Goal: Task Accomplishment & Management: Manage account settings

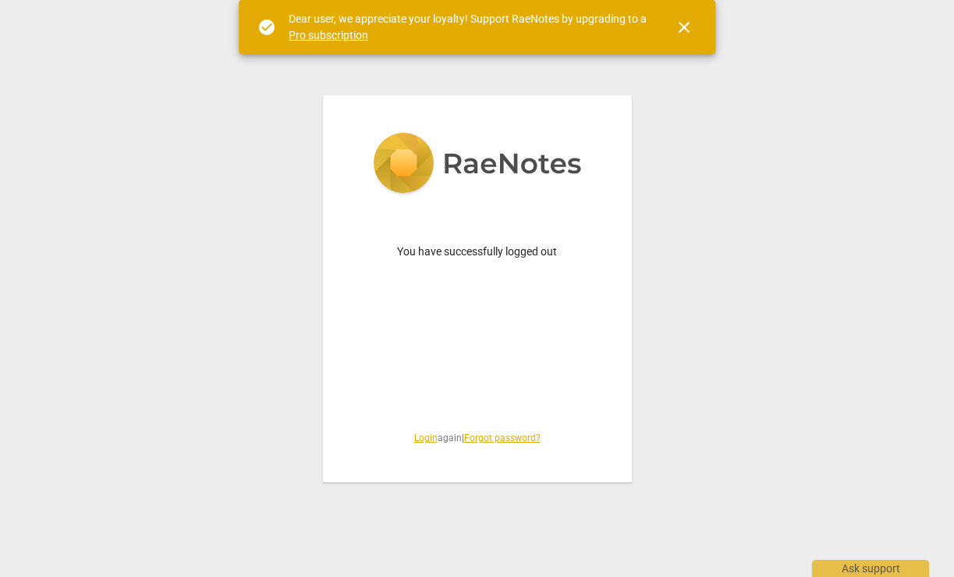
click at [416, 439] on link "Login" at bounding box center [425, 437] width 23 height 11
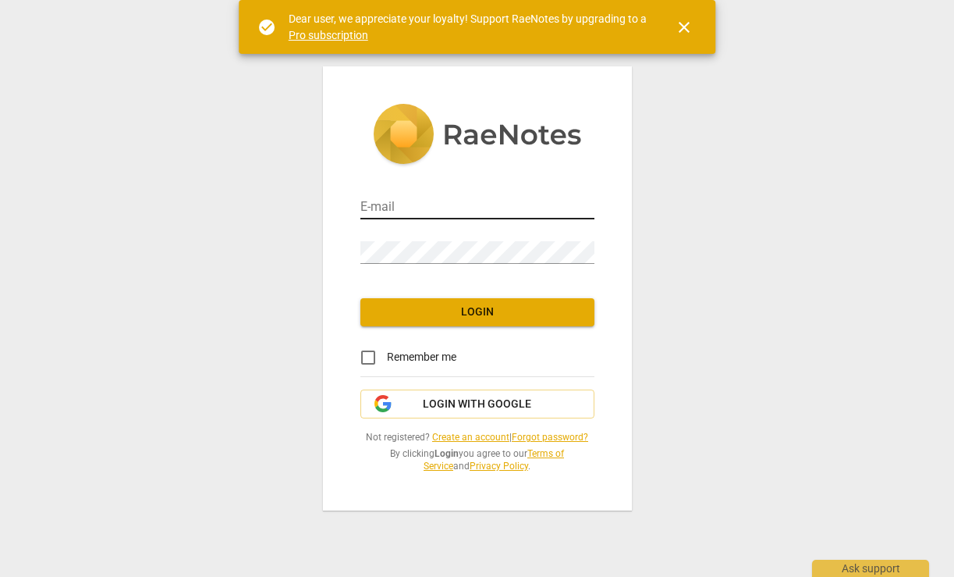
click at [429, 208] on input "email" at bounding box center [477, 208] width 234 height 23
type input "[PERSON_NAME][EMAIL_ADDRESS][PERSON_NAME][DOMAIN_NAME]"
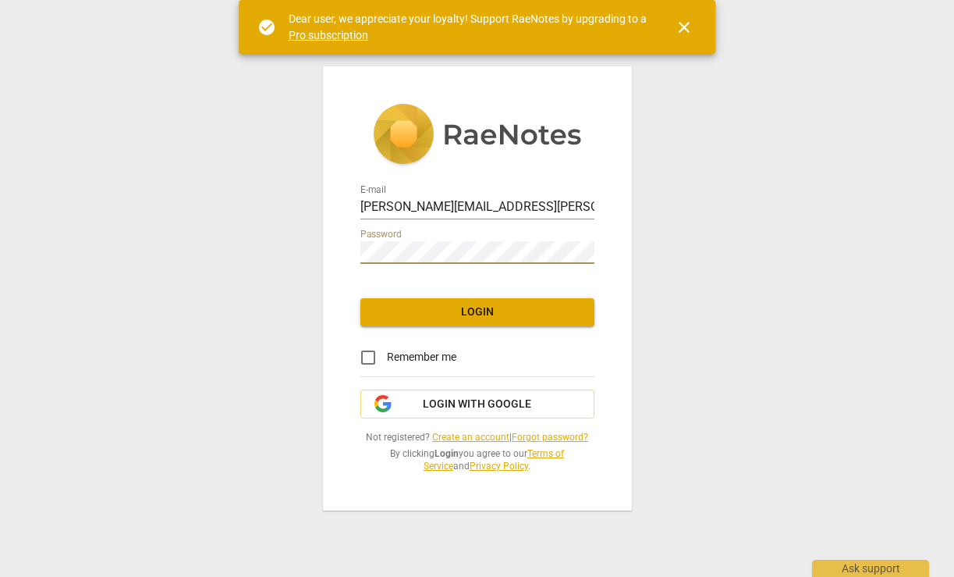
click at [0, 0] on com-1password-button at bounding box center [0, 0] width 0 height 0
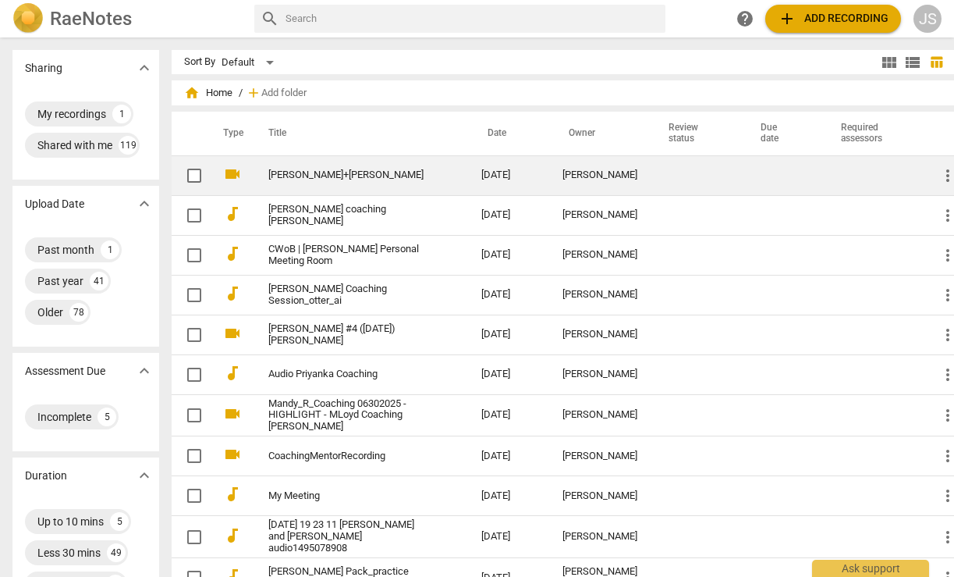
click at [328, 174] on link "[PERSON_NAME]+[PERSON_NAME]" at bounding box center [346, 175] width 157 height 12
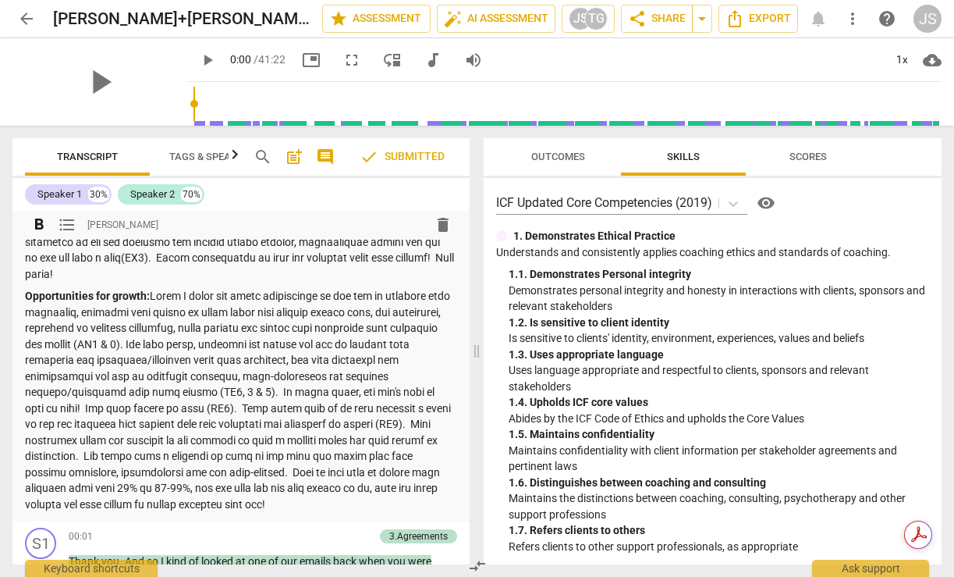
scroll to position [192, 0]
click at [234, 450] on p "Opportunities for growth:" at bounding box center [241, 398] width 432 height 224
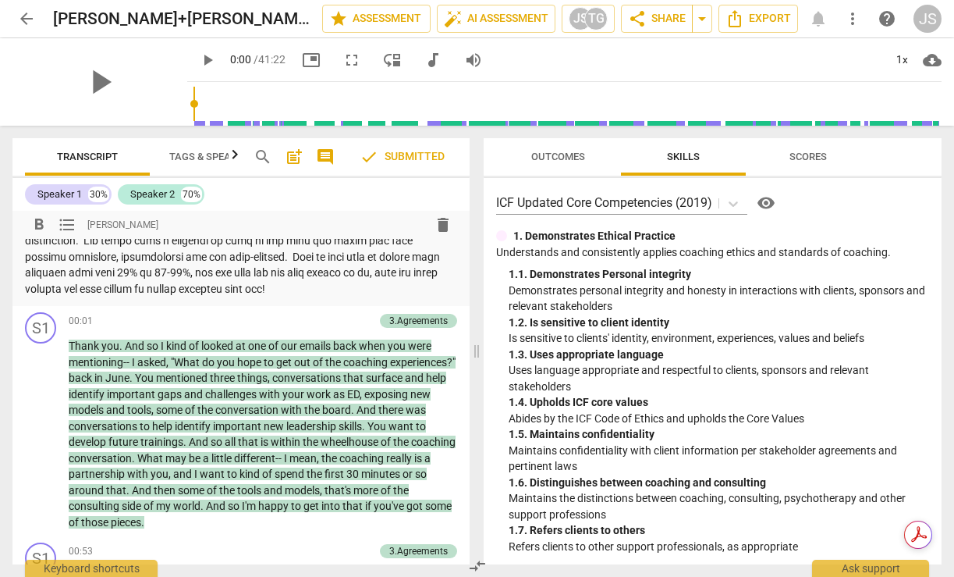
scroll to position [0, 0]
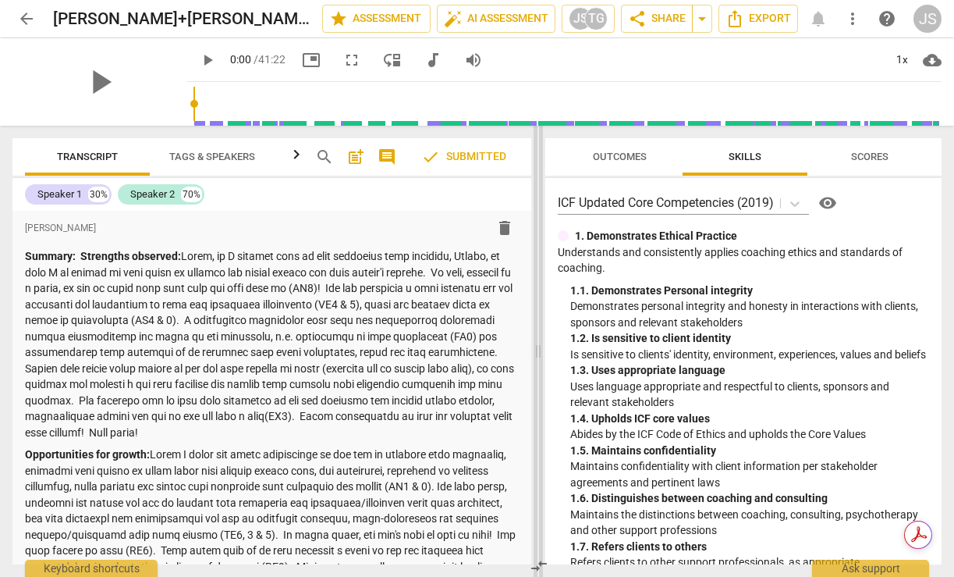
drag, startPoint x: 473, startPoint y: 347, endPoint x: 534, endPoint y: 347, distance: 61.6
click at [534, 347] on span at bounding box center [538, 351] width 9 height 451
click at [629, 158] on span "Outcomes" at bounding box center [620, 157] width 54 height 12
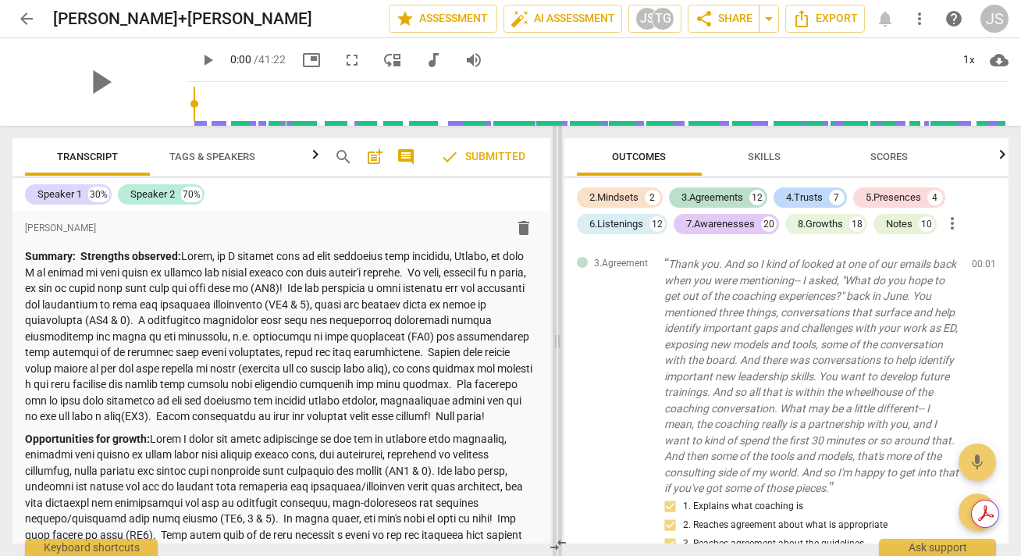
drag, startPoint x: 605, startPoint y: 338, endPoint x: 558, endPoint y: 339, distance: 46.8
click at [558, 338] on span at bounding box center [556, 341] width 9 height 430
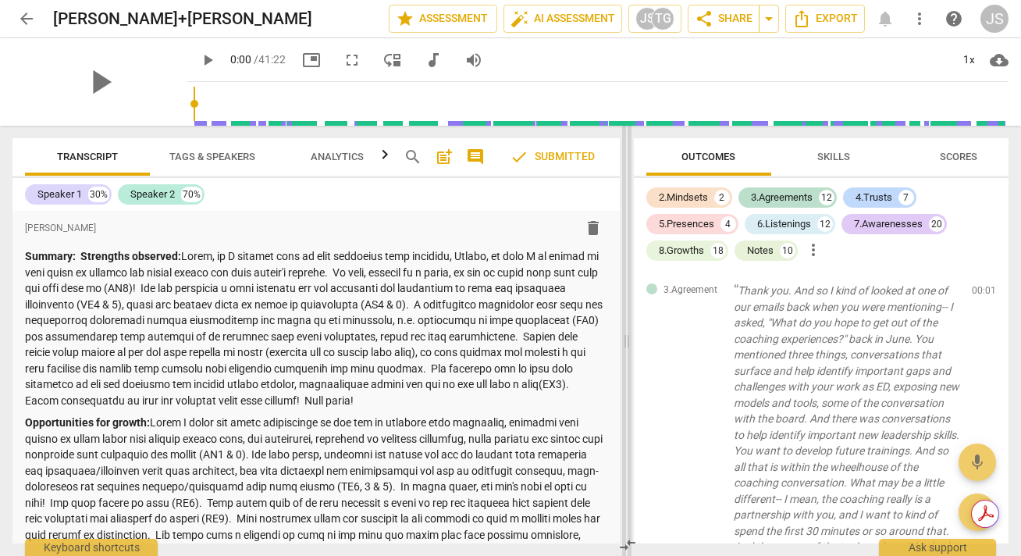
drag, startPoint x: 556, startPoint y: 341, endPoint x: 625, endPoint y: 340, distance: 68.7
click at [625, 340] on span at bounding box center [626, 341] width 9 height 430
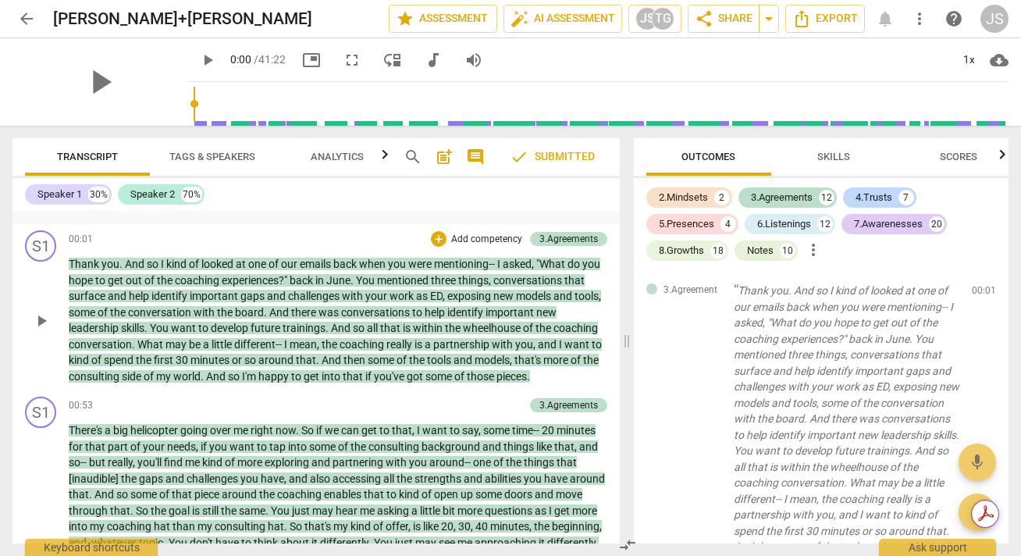
scroll to position [361, 0]
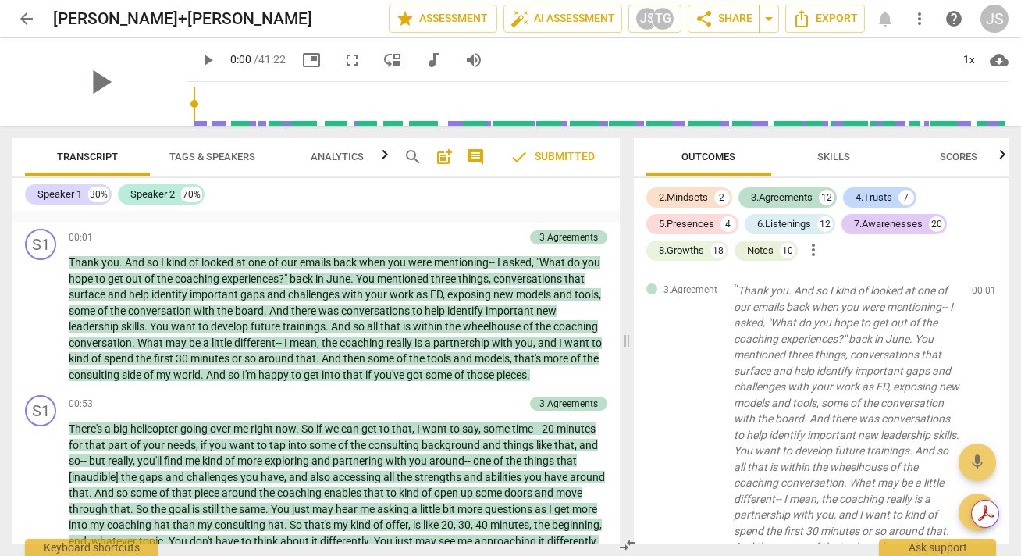
click at [474, 155] on span "comment" at bounding box center [475, 156] width 19 height 19
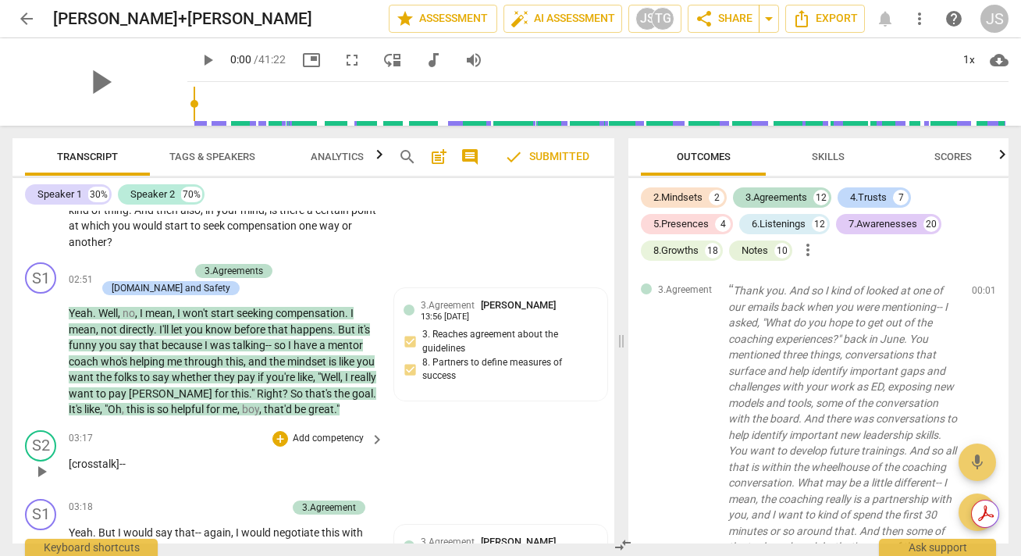
scroll to position [1326, 0]
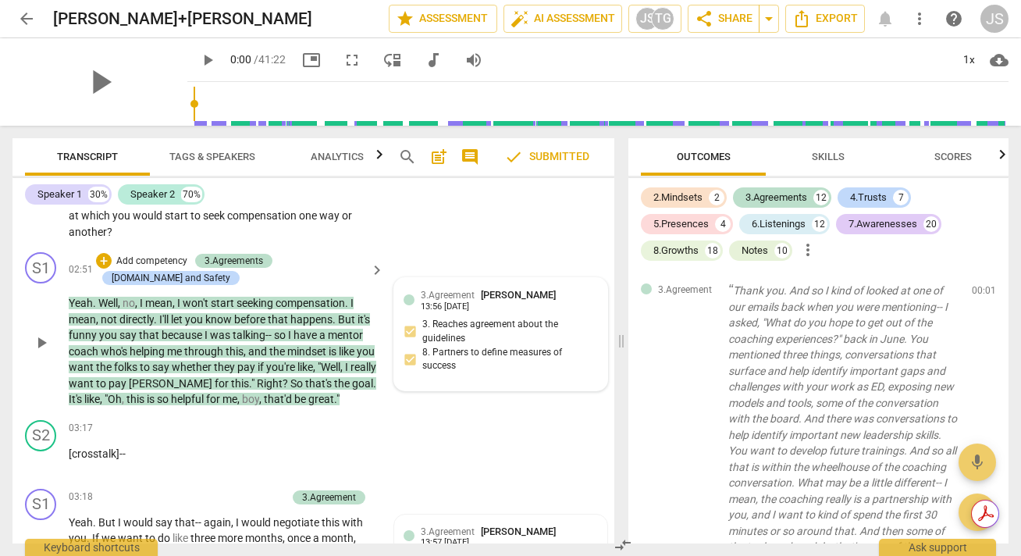
click at [453, 322] on div "3.Agreement [PERSON_NAME] 13:56 [DATE] 3. Reaches agreement about the guideline…" at bounding box center [500, 334] width 194 height 94
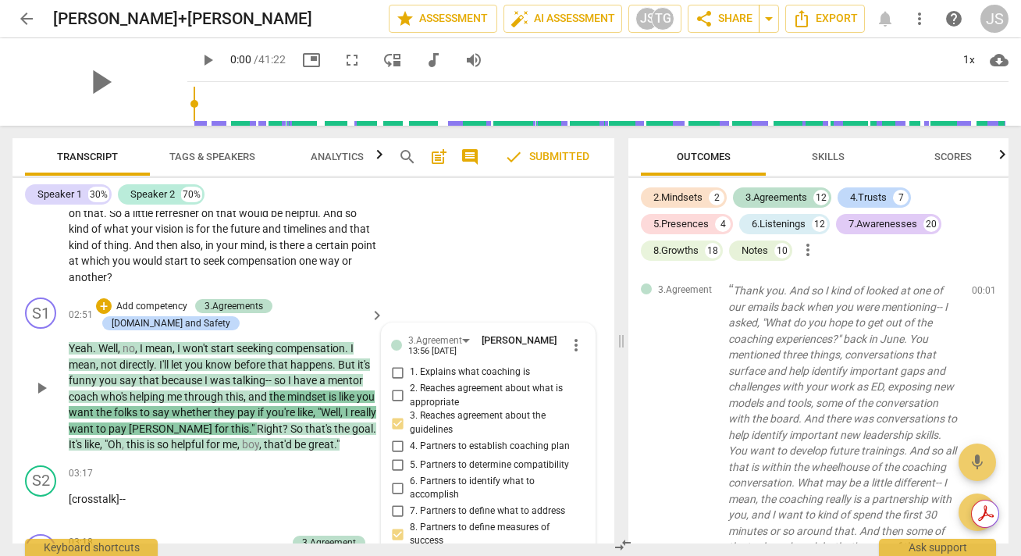
scroll to position [1252, 0]
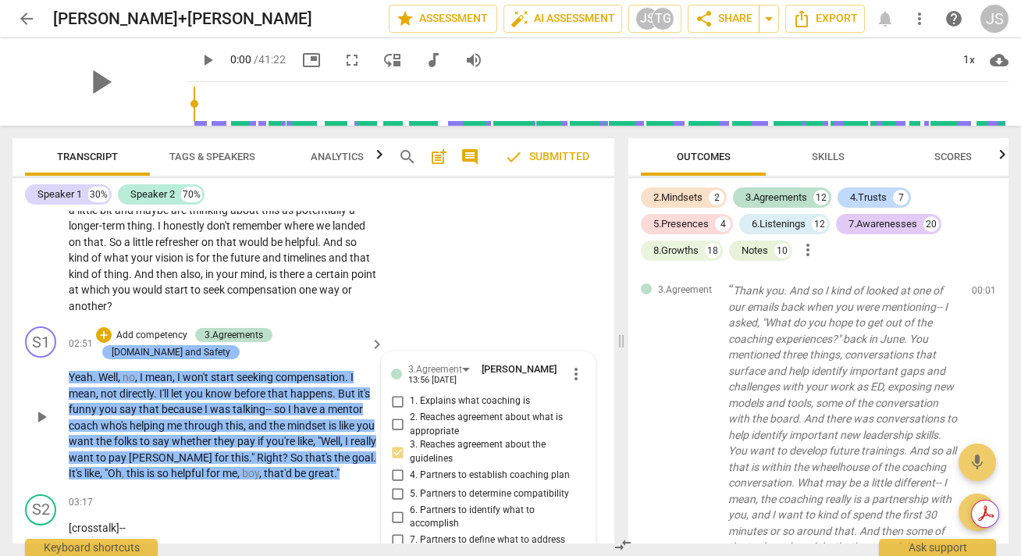
click at [143, 355] on div "[DOMAIN_NAME] and Safety" at bounding box center [171, 352] width 119 height 14
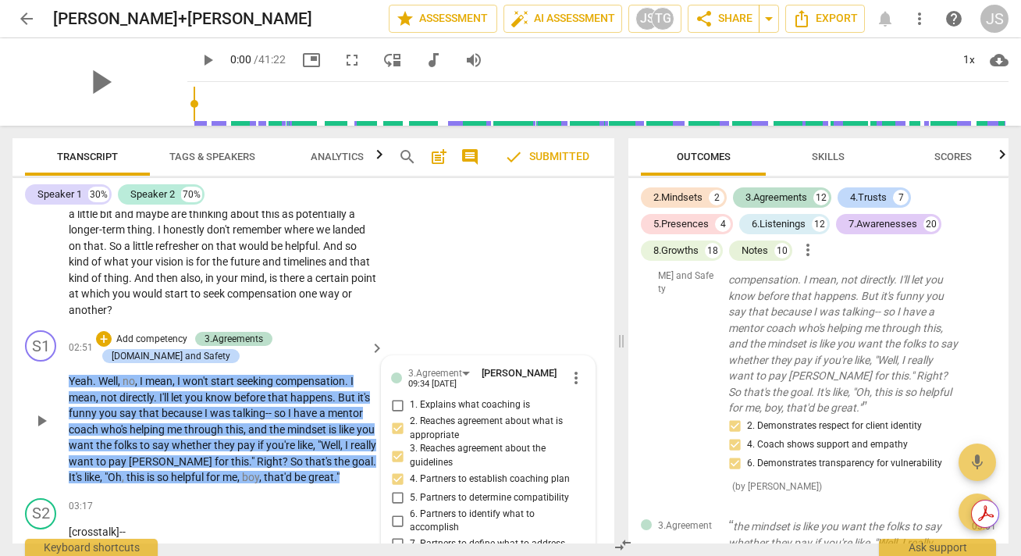
scroll to position [1262, 0]
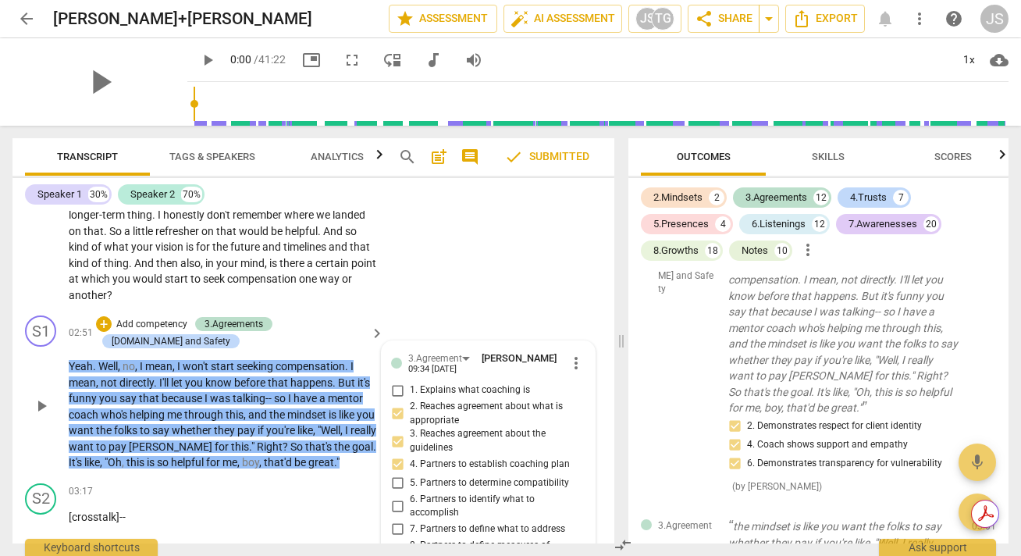
click at [301, 321] on div "+ Add competency 3.Agreements [DOMAIN_NAME] and Safety" at bounding box center [230, 332] width 269 height 34
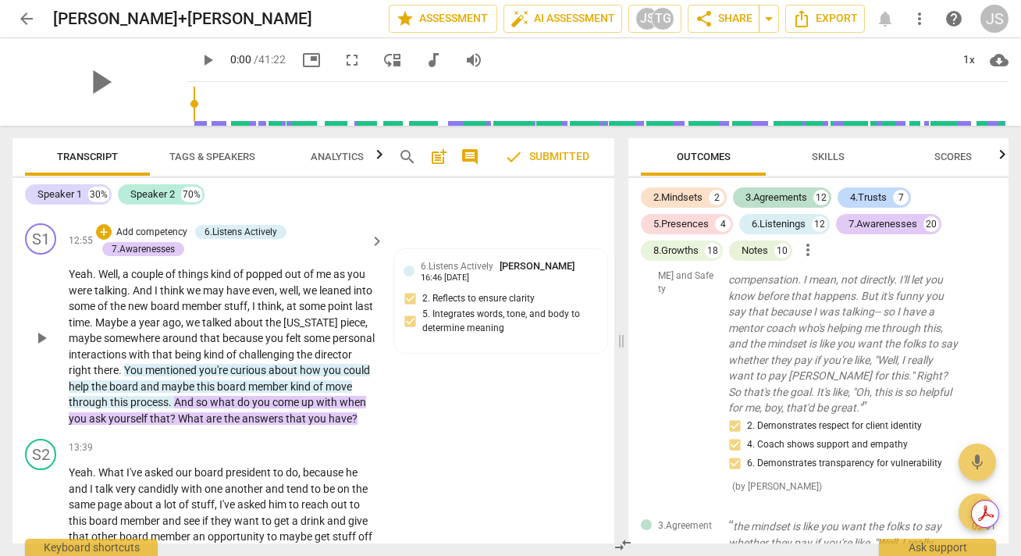
scroll to position [4450, 0]
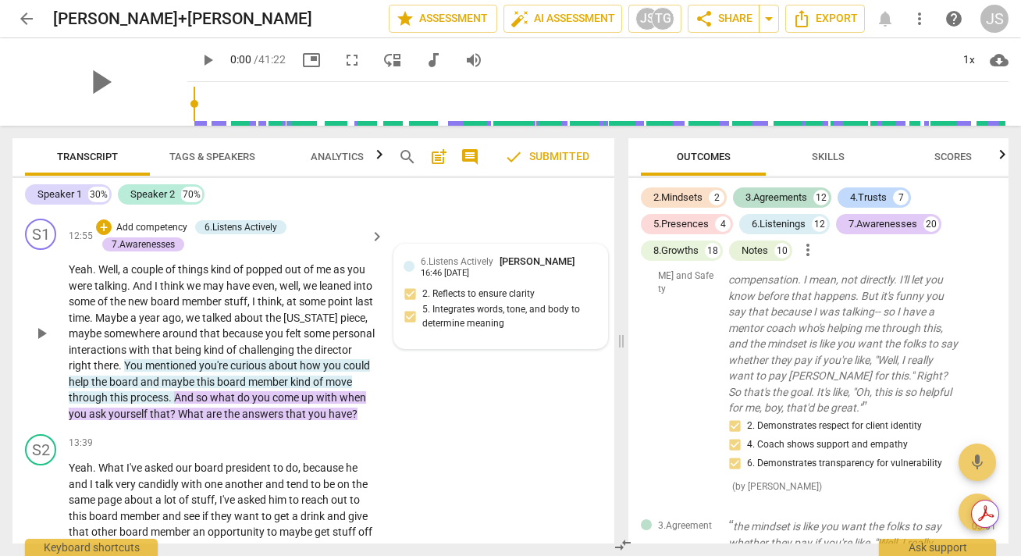
click at [460, 279] on div "16:46 [DATE]" at bounding box center [445, 273] width 48 height 10
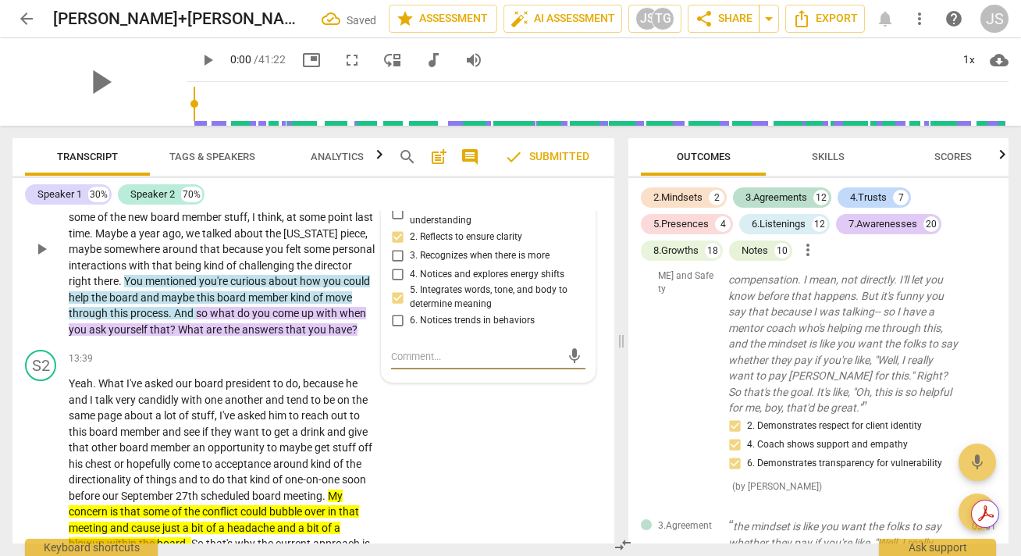
scroll to position [4533, 0]
click at [226, 272] on span "kind" at bounding box center [215, 266] width 23 height 12
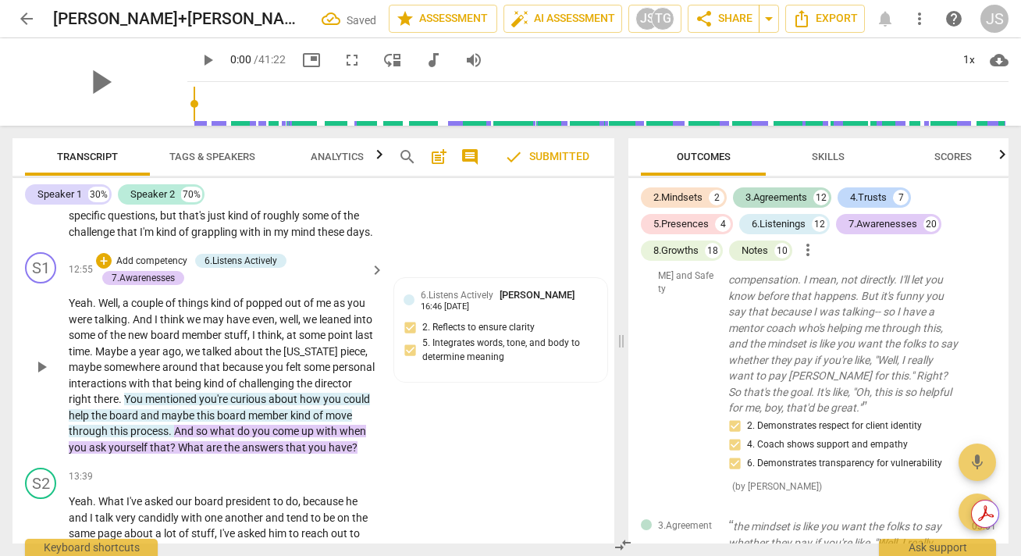
scroll to position [4410, 0]
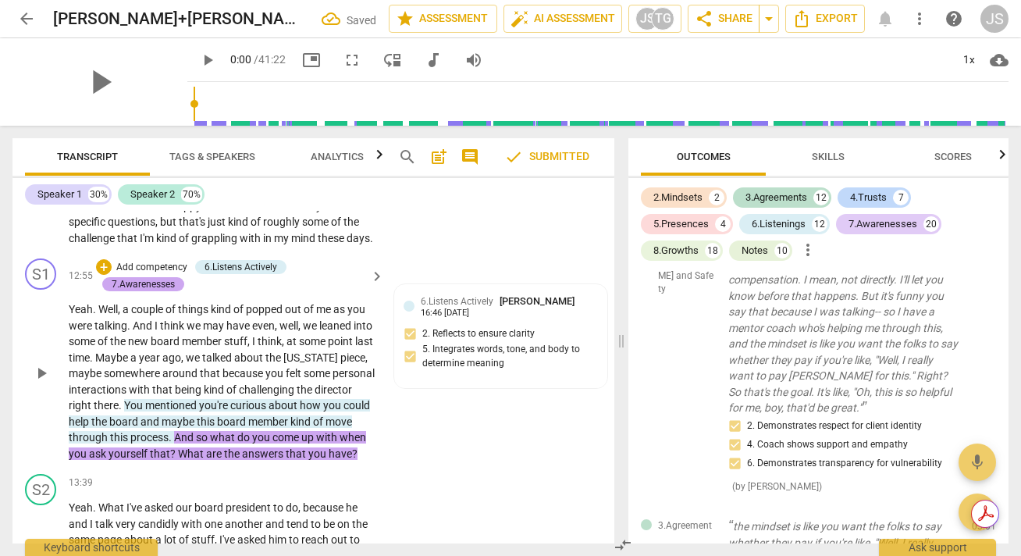
click at [154, 291] on div "7.Awarenesses" at bounding box center [143, 284] width 63 height 14
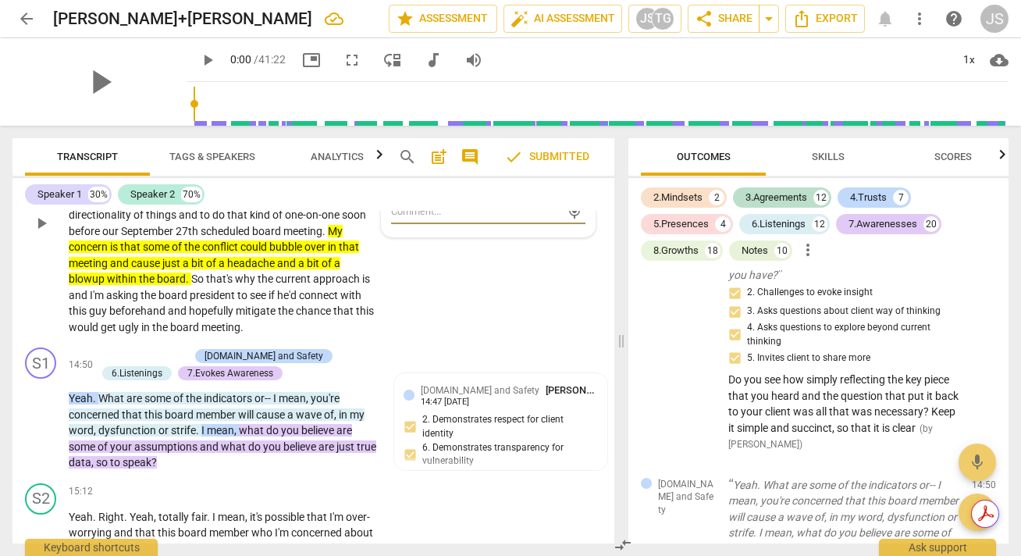
scroll to position [4798, 0]
click at [421, 342] on div "S2 play_arrow pause 13:39 + Add competency keyboard_arrow_right Yeah . What I'v…" at bounding box center [313, 211] width 602 height 262
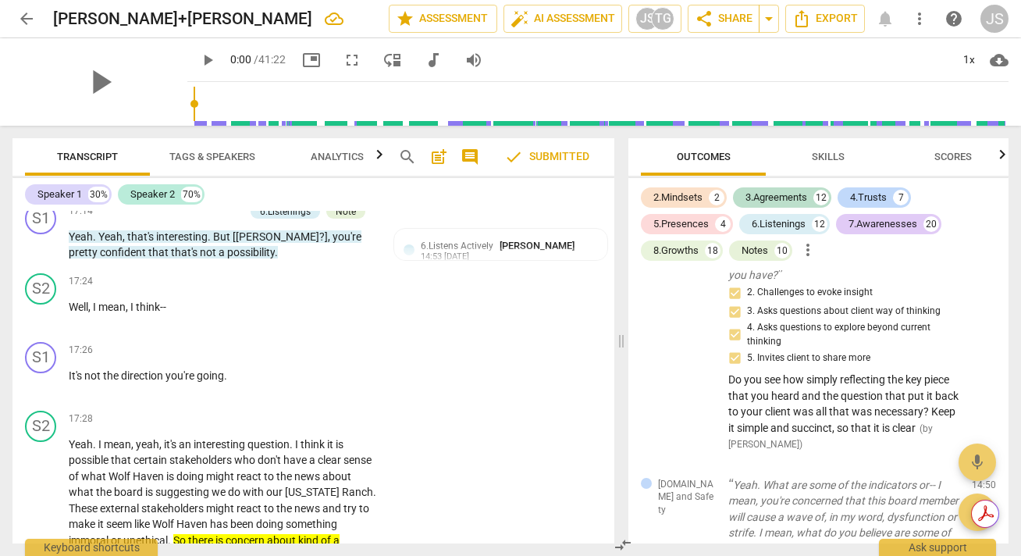
scroll to position [5620, 0]
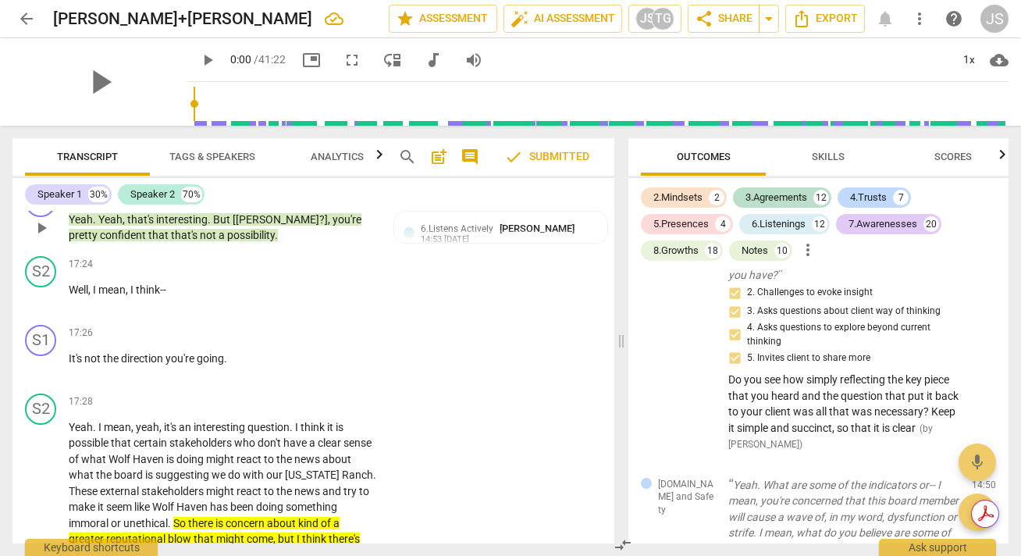
click at [348, 201] on div "Note" at bounding box center [346, 194] width 20 height 14
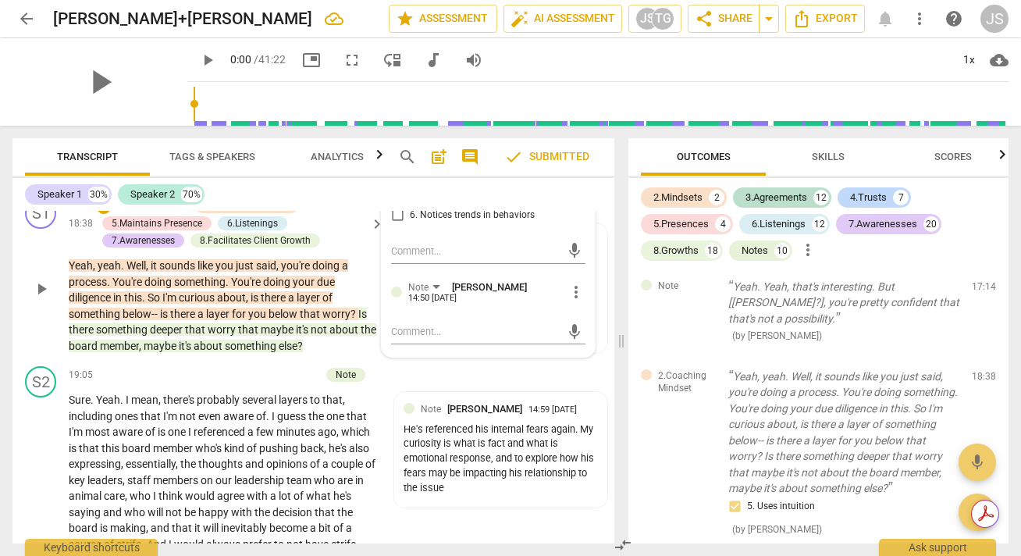
scroll to position [6092, 0]
click at [338, 250] on div "+ Add competency 2.Coaching Mindset 5.Maintains Presence 6.Listenings 7.Awarene…" at bounding box center [230, 224] width 269 height 51
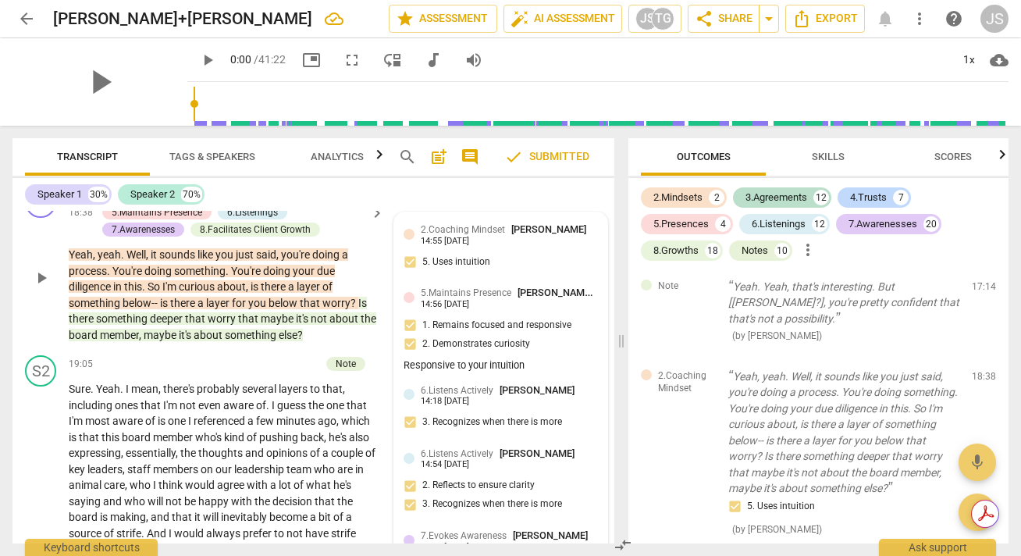
scroll to position [6113, 0]
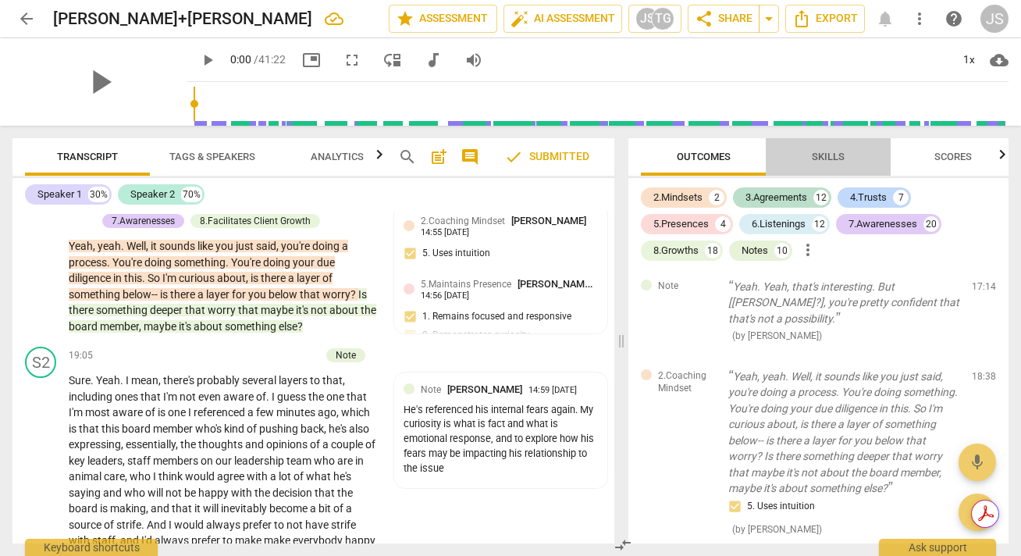
click at [821, 151] on span "Skills" at bounding box center [827, 157] width 33 height 12
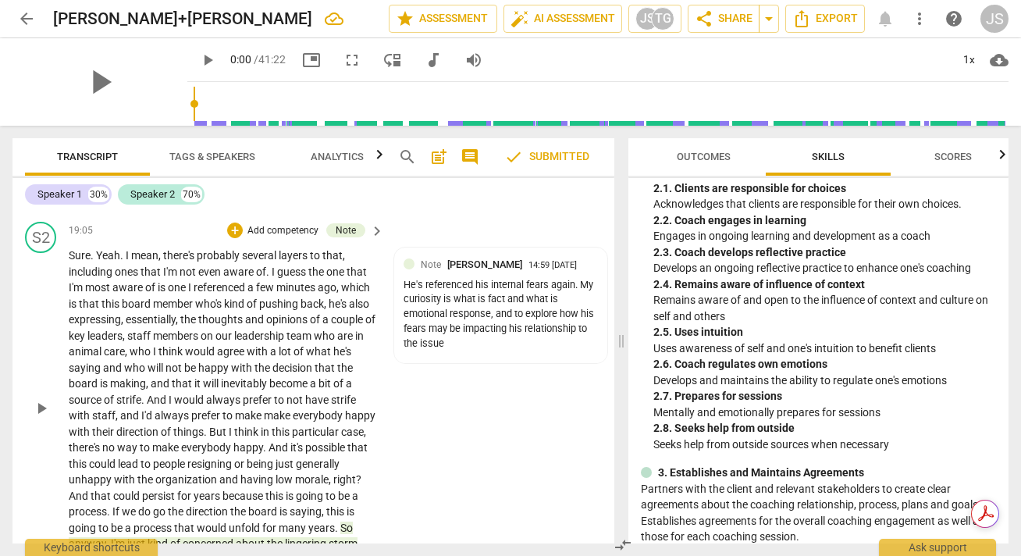
scroll to position [6235, 0]
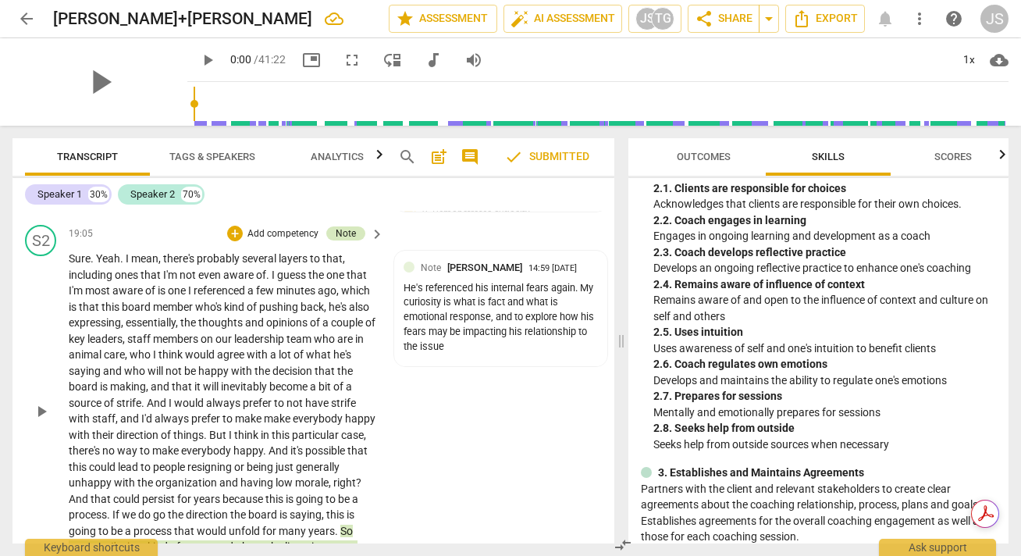
click at [343, 240] on div "Note" at bounding box center [346, 233] width 20 height 14
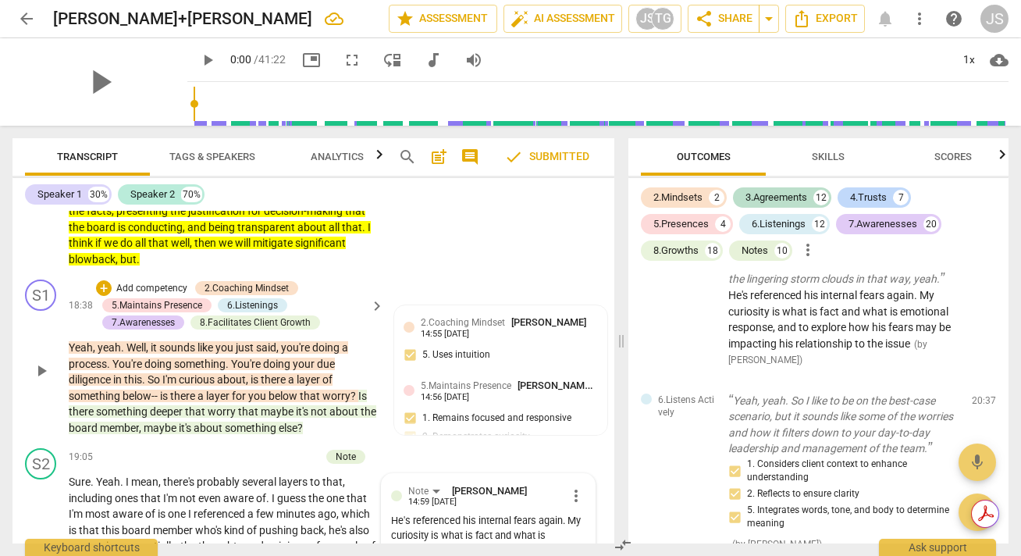
scroll to position [6015, 0]
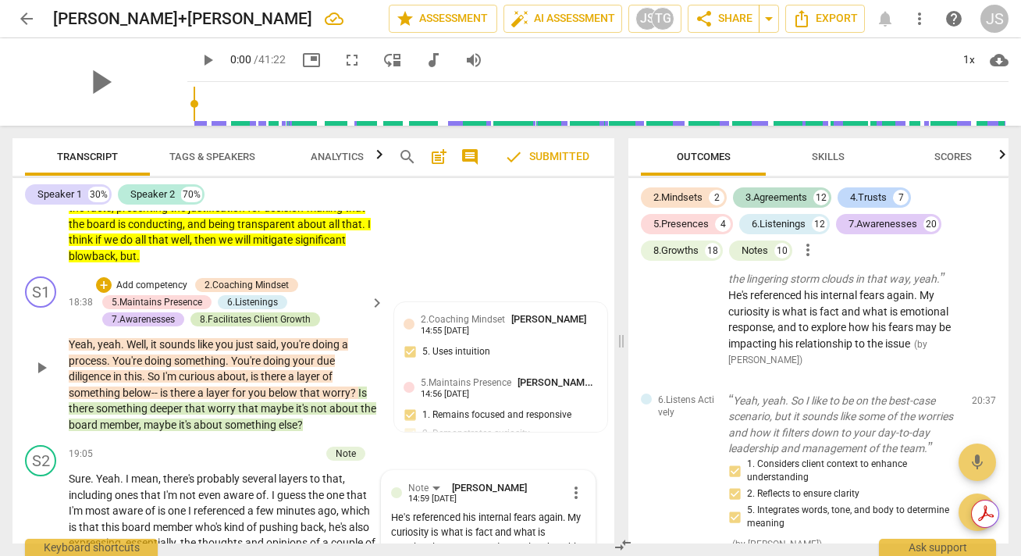
click at [268, 326] on div "8.Facilitates Client Growth" at bounding box center [255, 319] width 111 height 14
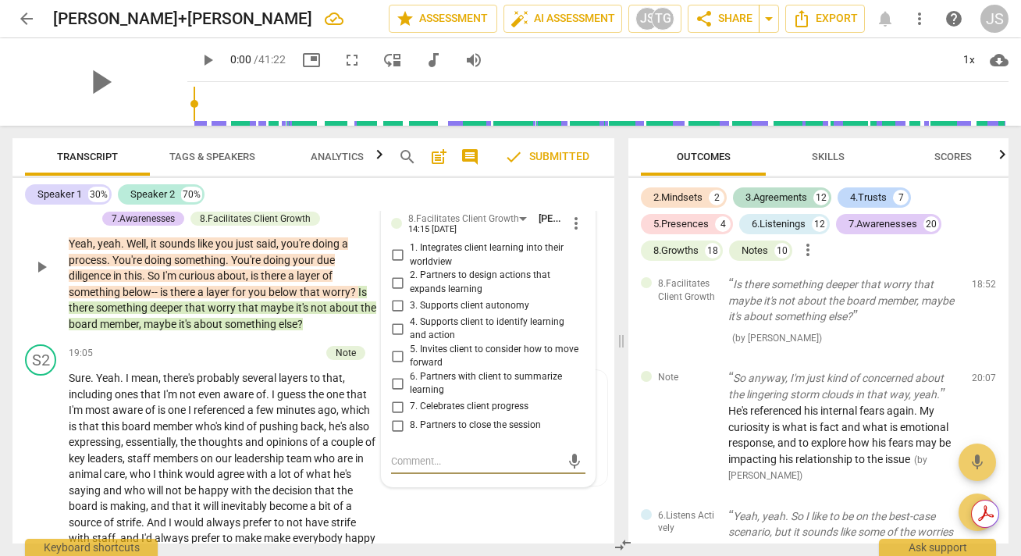
scroll to position [6120, 0]
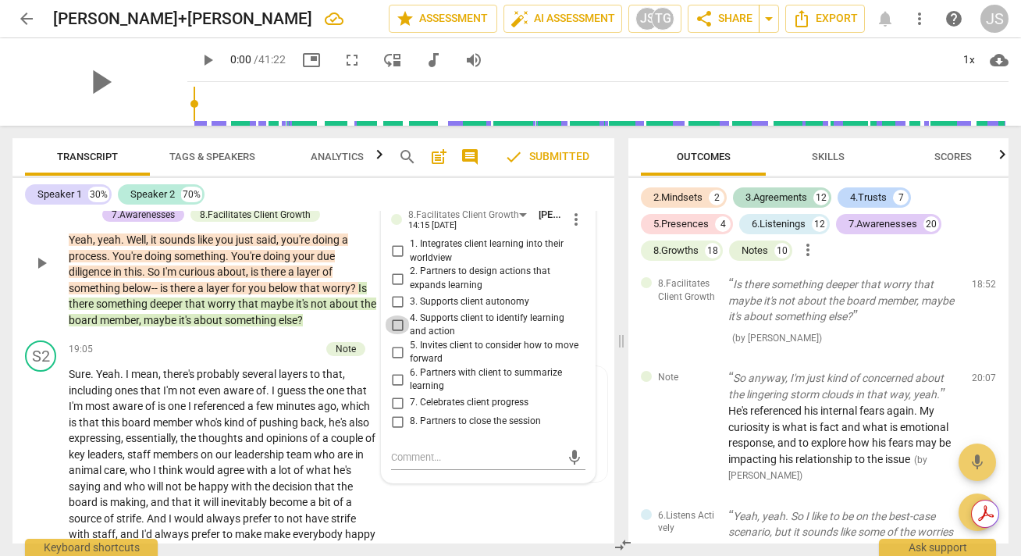
click at [395, 334] on input "4. Supports client to identify learning and action" at bounding box center [397, 324] width 25 height 19
checkbox input "true"
click at [394, 361] on input "5. Invites client to consider how to move forward" at bounding box center [397, 352] width 25 height 19
checkbox input "true"
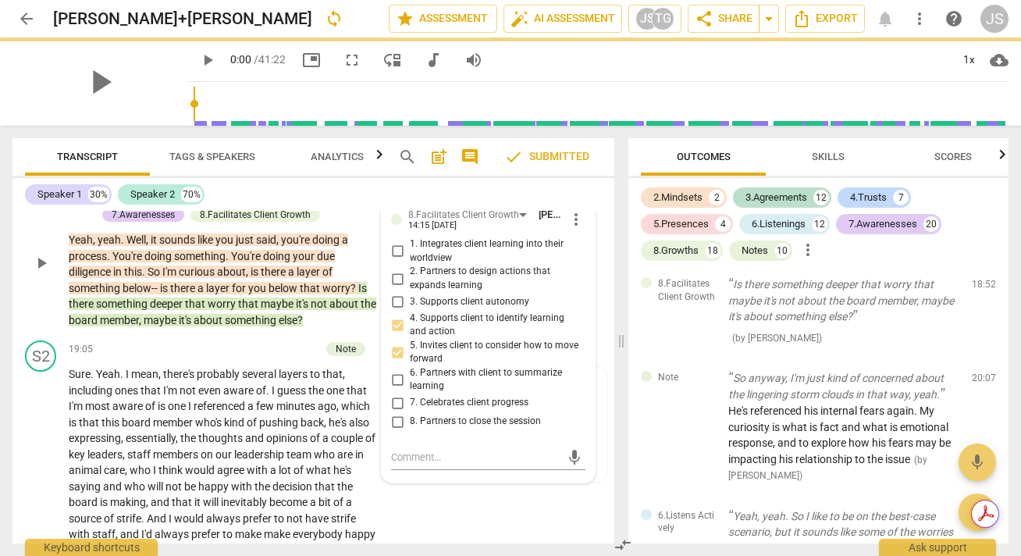
click at [392, 261] on input "1. Integrates client learning into their worldview" at bounding box center [397, 251] width 25 height 19
checkbox input "true"
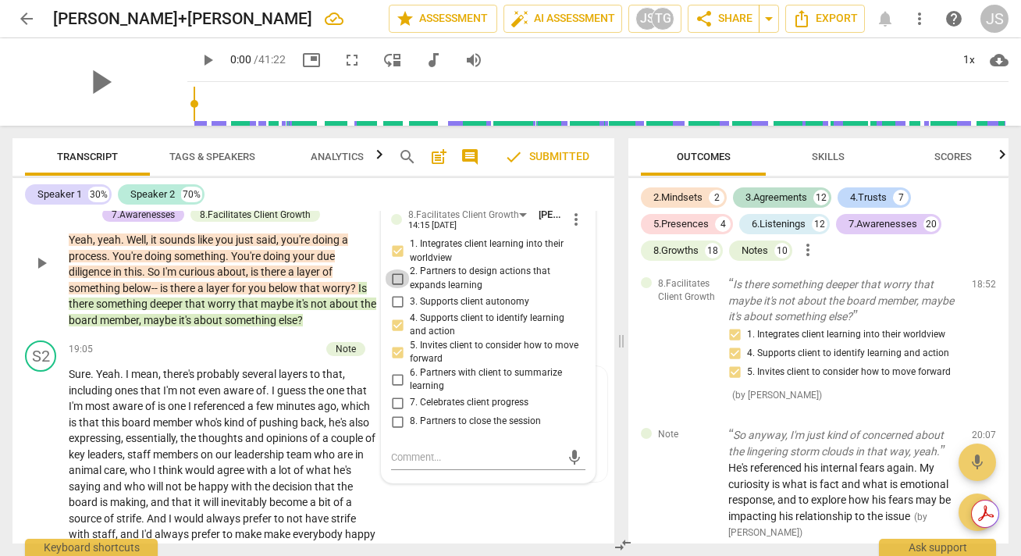
click at [393, 288] on input "2. Partners to design actions that expands learning" at bounding box center [397, 278] width 25 height 19
checkbox input "true"
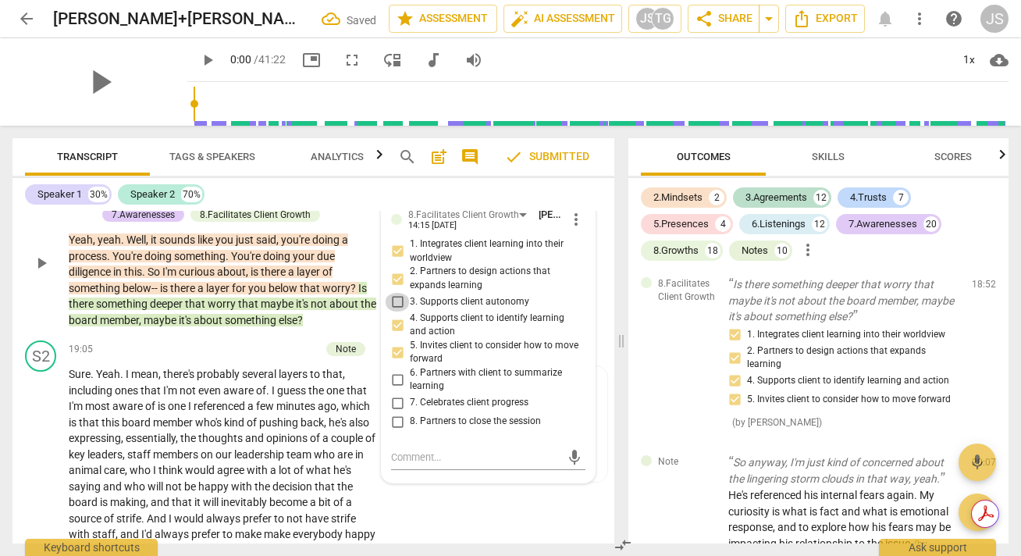
click at [393, 311] on input "3. Supports client autonomy" at bounding box center [397, 302] width 25 height 19
checkbox input "true"
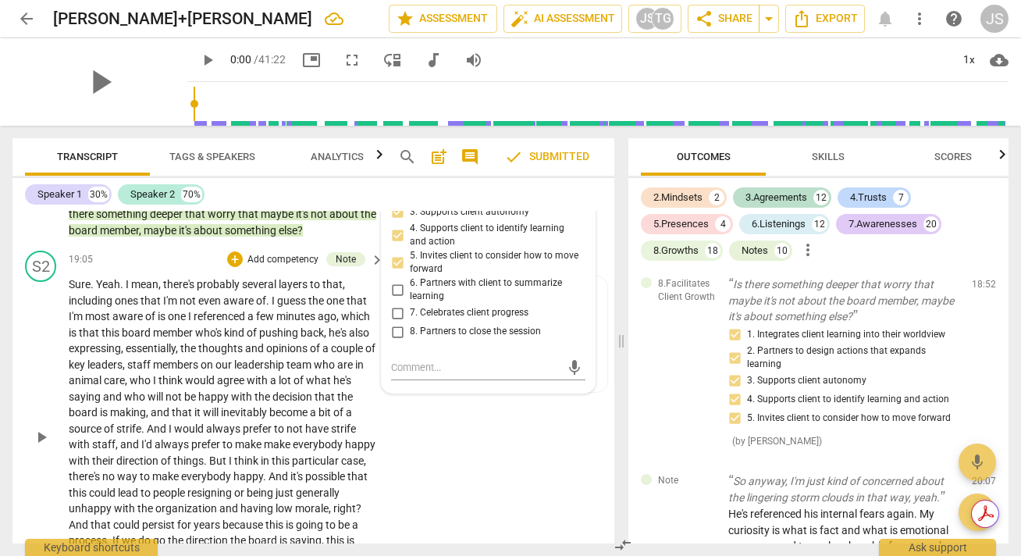
scroll to position [6208, 0]
click at [343, 267] on div "Note" at bounding box center [346, 260] width 20 height 14
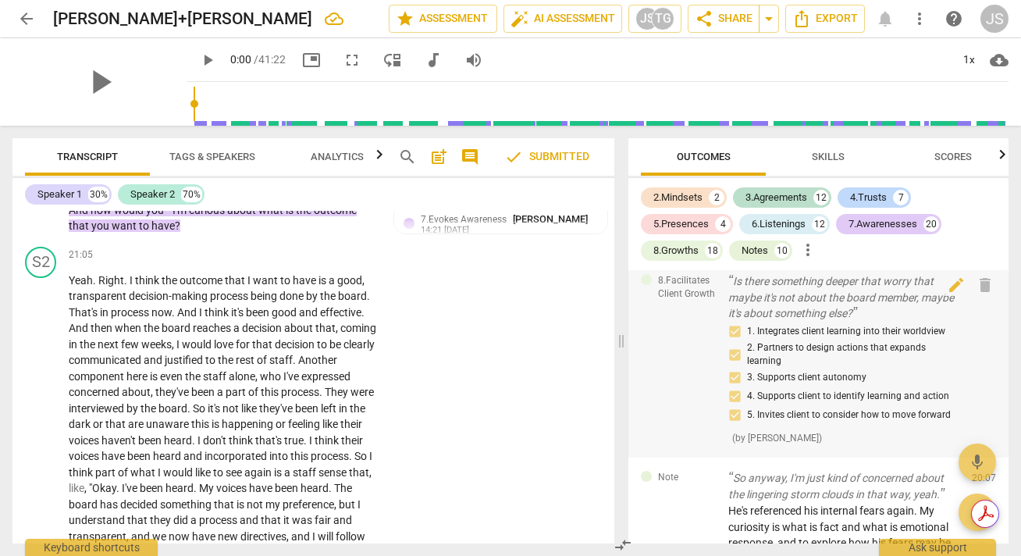
scroll to position [6267, 0]
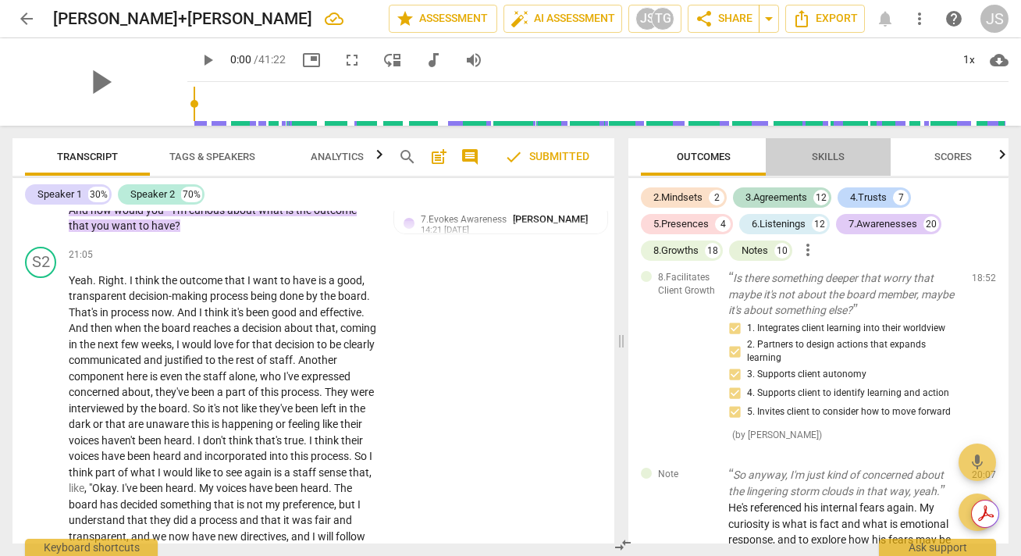
click at [833, 155] on span "Skills" at bounding box center [827, 157] width 33 height 12
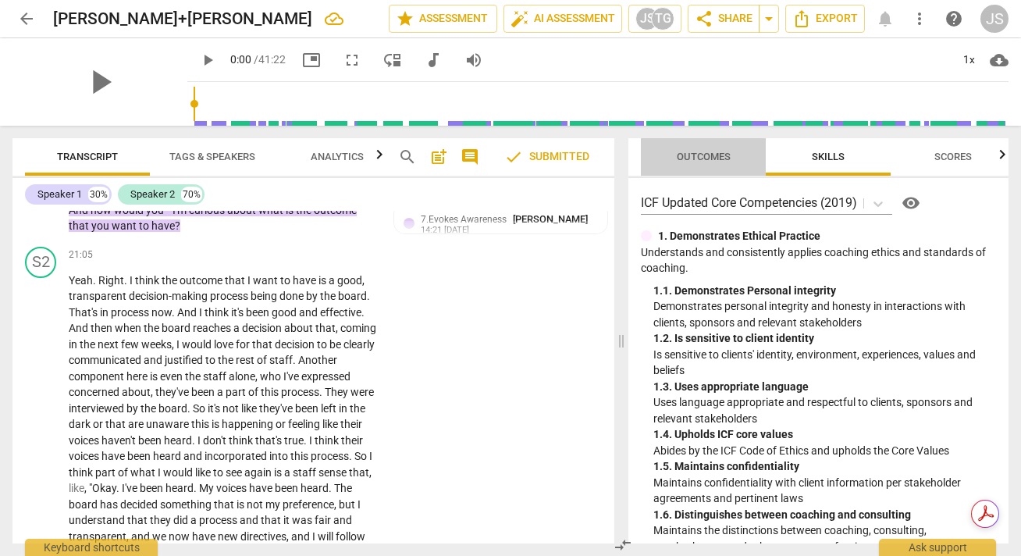
click at [706, 151] on span "Outcomes" at bounding box center [703, 157] width 54 height 12
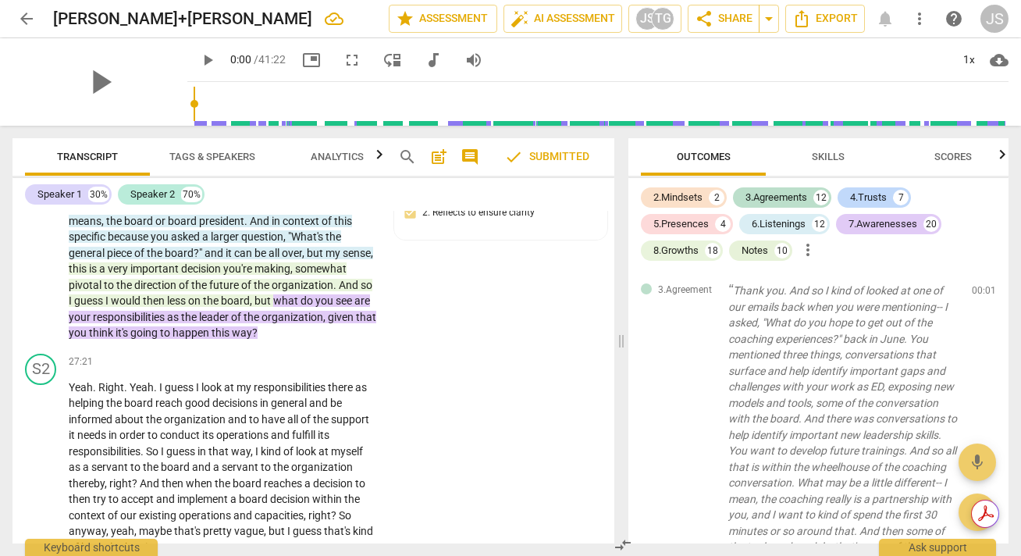
scroll to position [8225, 0]
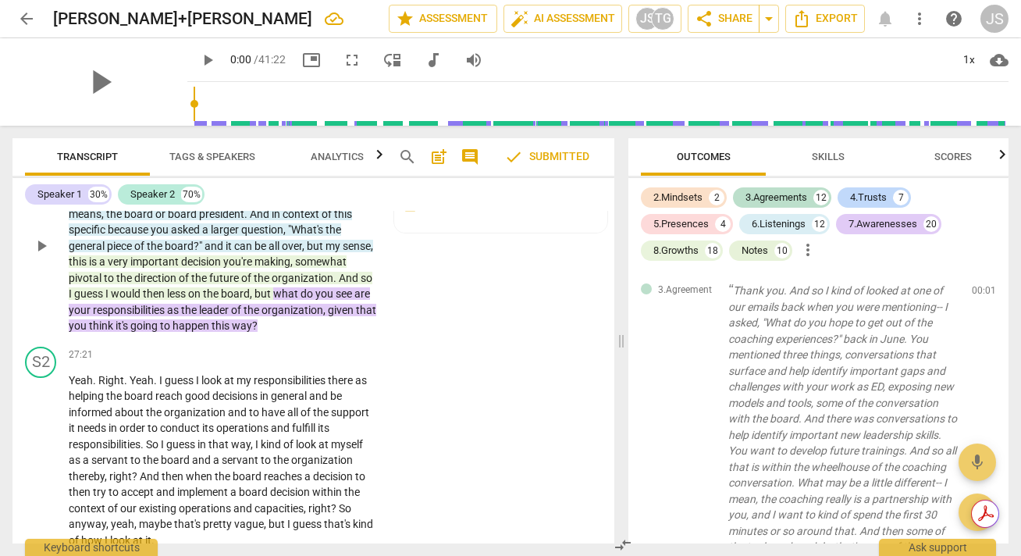
click at [307, 165] on div "+ Add competency 6.Listens Actively 7.Evokes Awareness 8.Facilitates Client Gro…" at bounding box center [230, 148] width 269 height 34
click at [295, 268] on span "," at bounding box center [292, 261] width 5 height 12
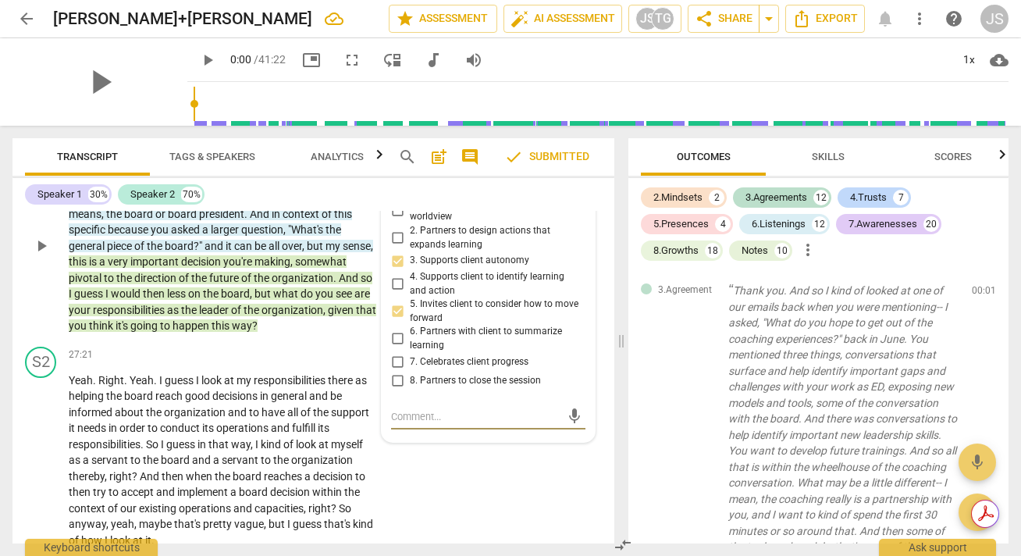
click at [424, 224] on span "1. Integrates client learning into their worldview" at bounding box center [494, 210] width 169 height 27
click at [410, 219] on input "1. Integrates client learning into their worldview" at bounding box center [397, 210] width 25 height 19
checkbox input "true"
click at [237, 164] on div "8.Facilitates Client Growth" at bounding box center [277, 157] width 111 height 14
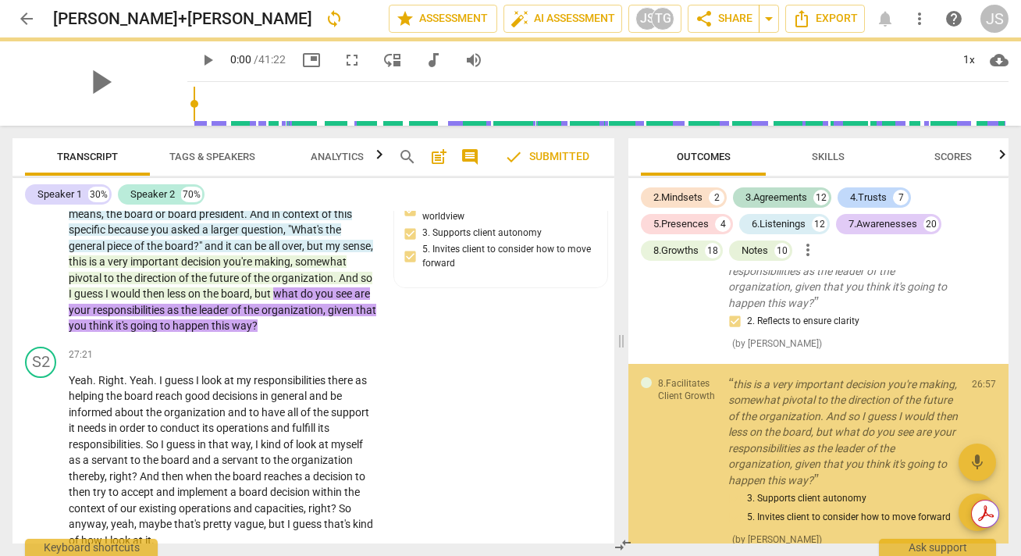
click at [157, 164] on div "7.Evokes Awareness" at bounding box center [155, 157] width 86 height 14
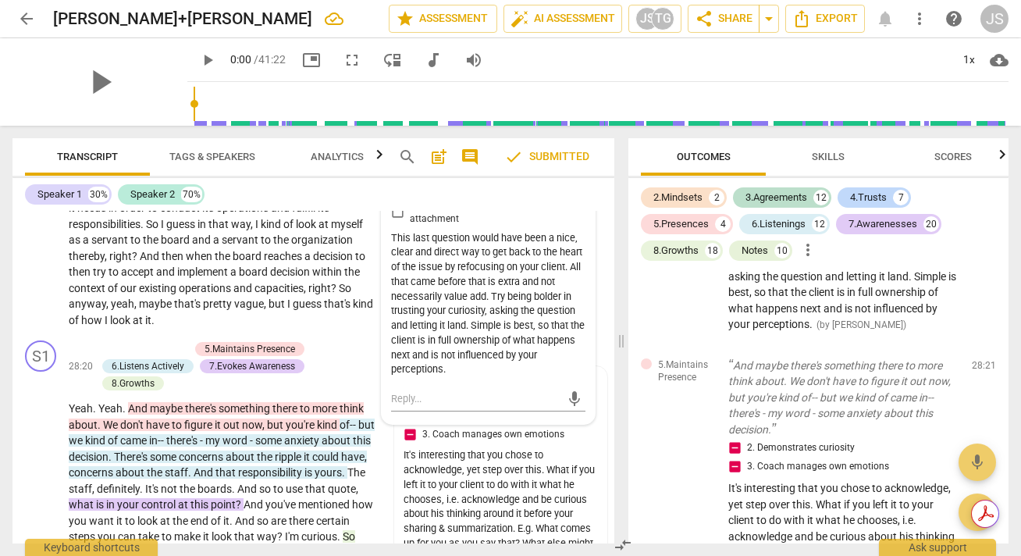
scroll to position [8455, 0]
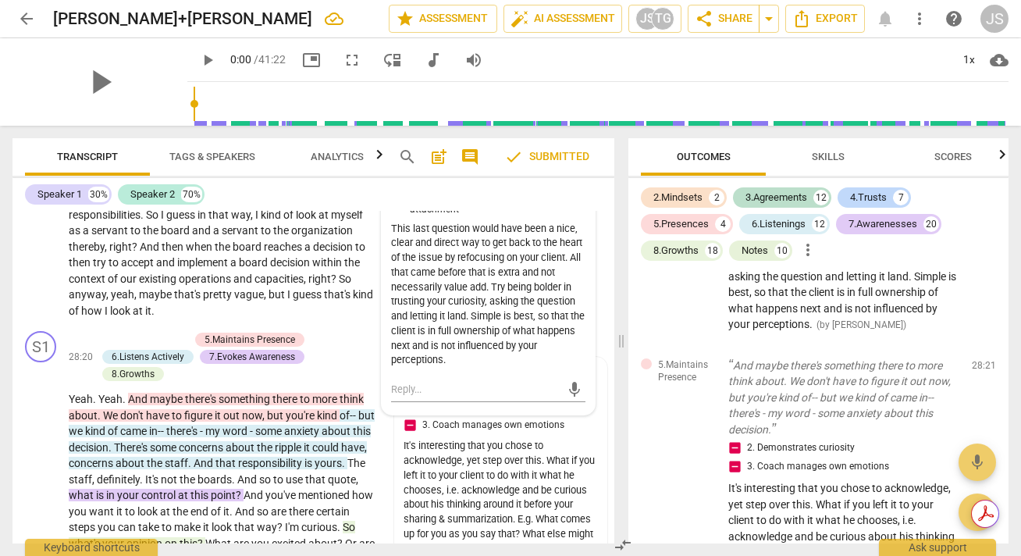
click at [274, 111] on div "S1 play_arrow pause 26:41 + Add competency 6.Listens Actively 7.Evokes Awarenes…" at bounding box center [313, 2] width 602 height 215
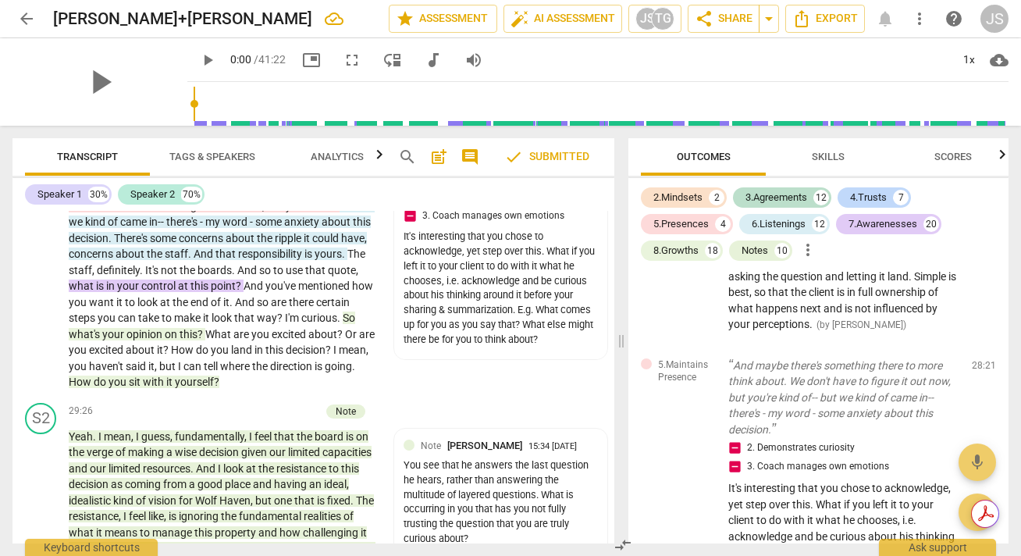
click at [355, 390] on p "Yeah . Yeah . And maybe there's something there to more think about . We don't …" at bounding box center [222, 286] width 307 height 208
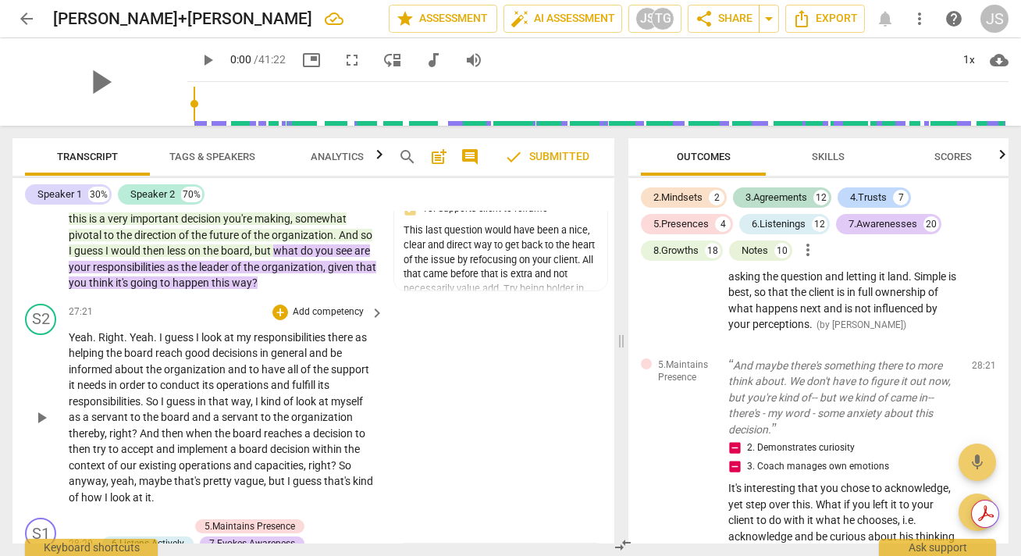
scroll to position [8268, 0]
